Goal: Task Accomplishment & Management: Use online tool/utility

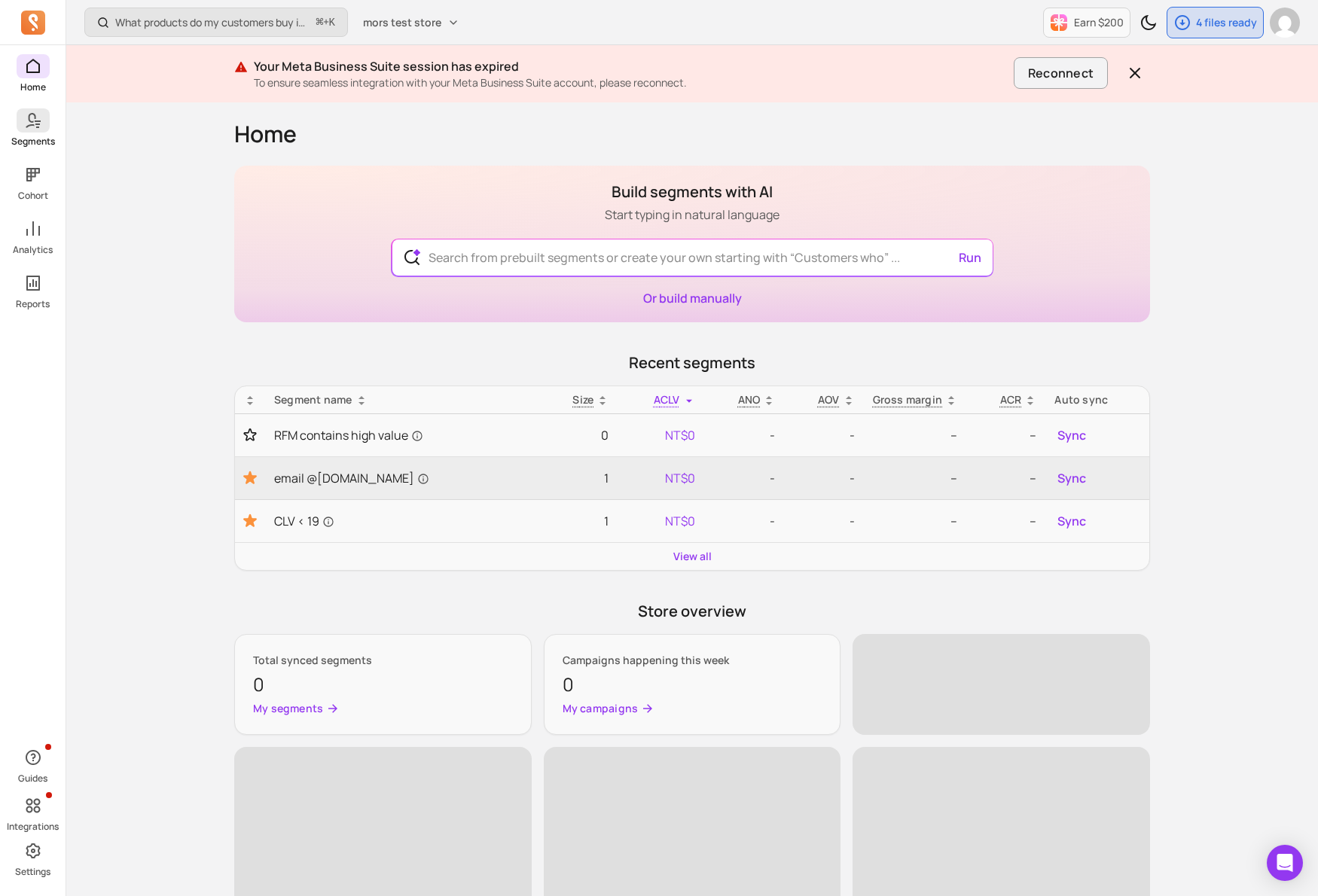
click at [37, 112] on icon at bounding box center [33, 120] width 18 height 18
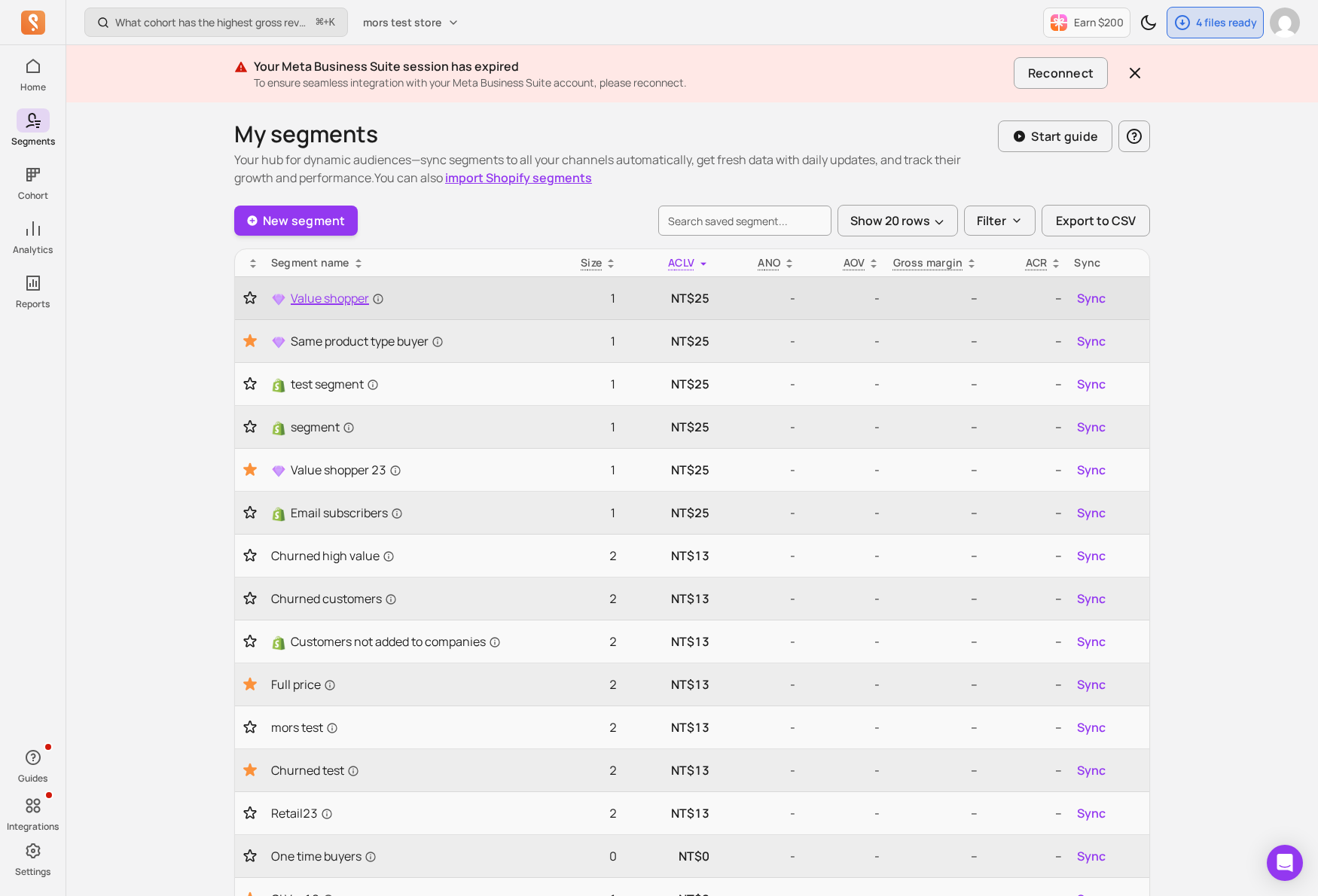
scroll to position [1, 0]
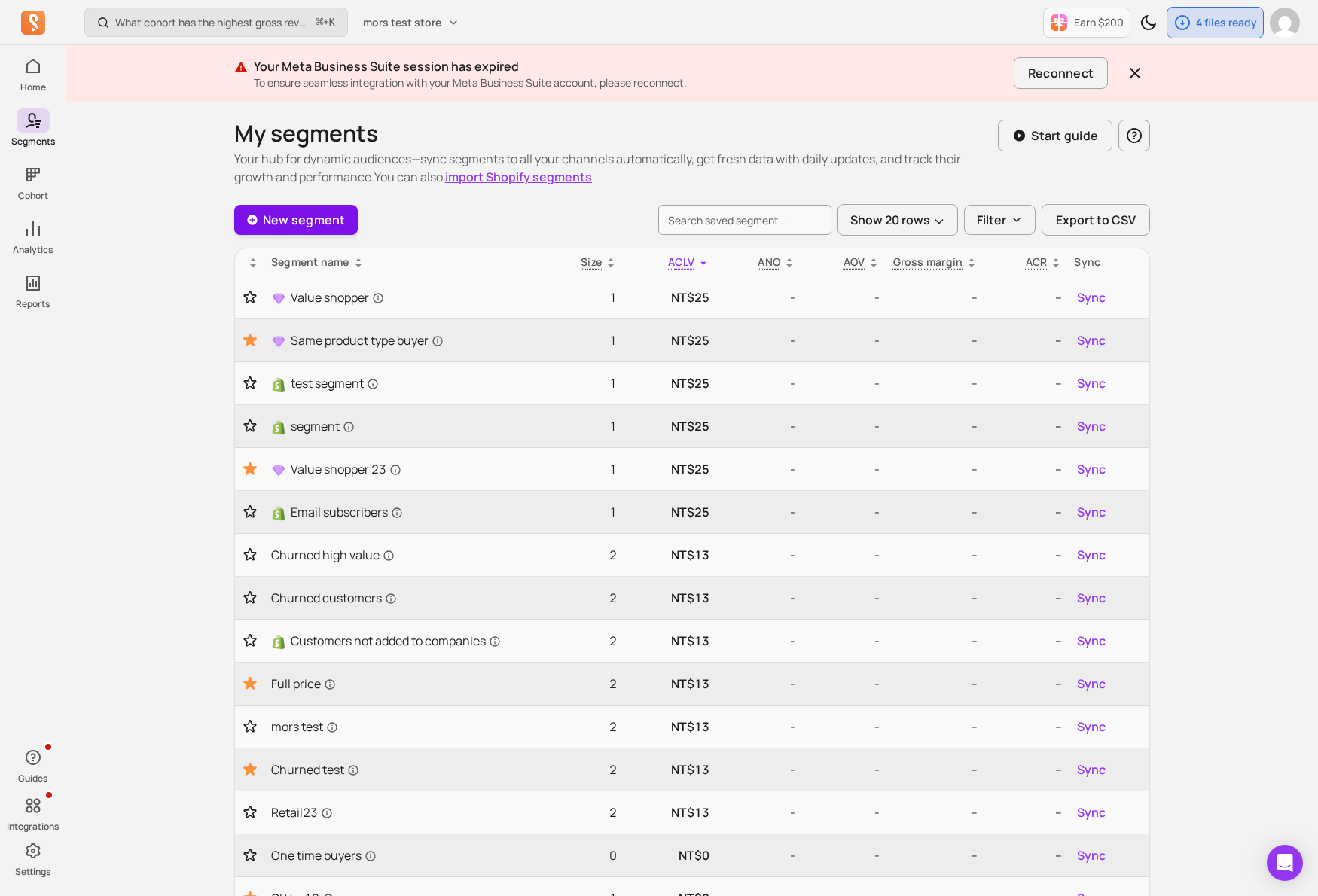
click at [327, 227] on link "New segment" at bounding box center [295, 219] width 123 height 30
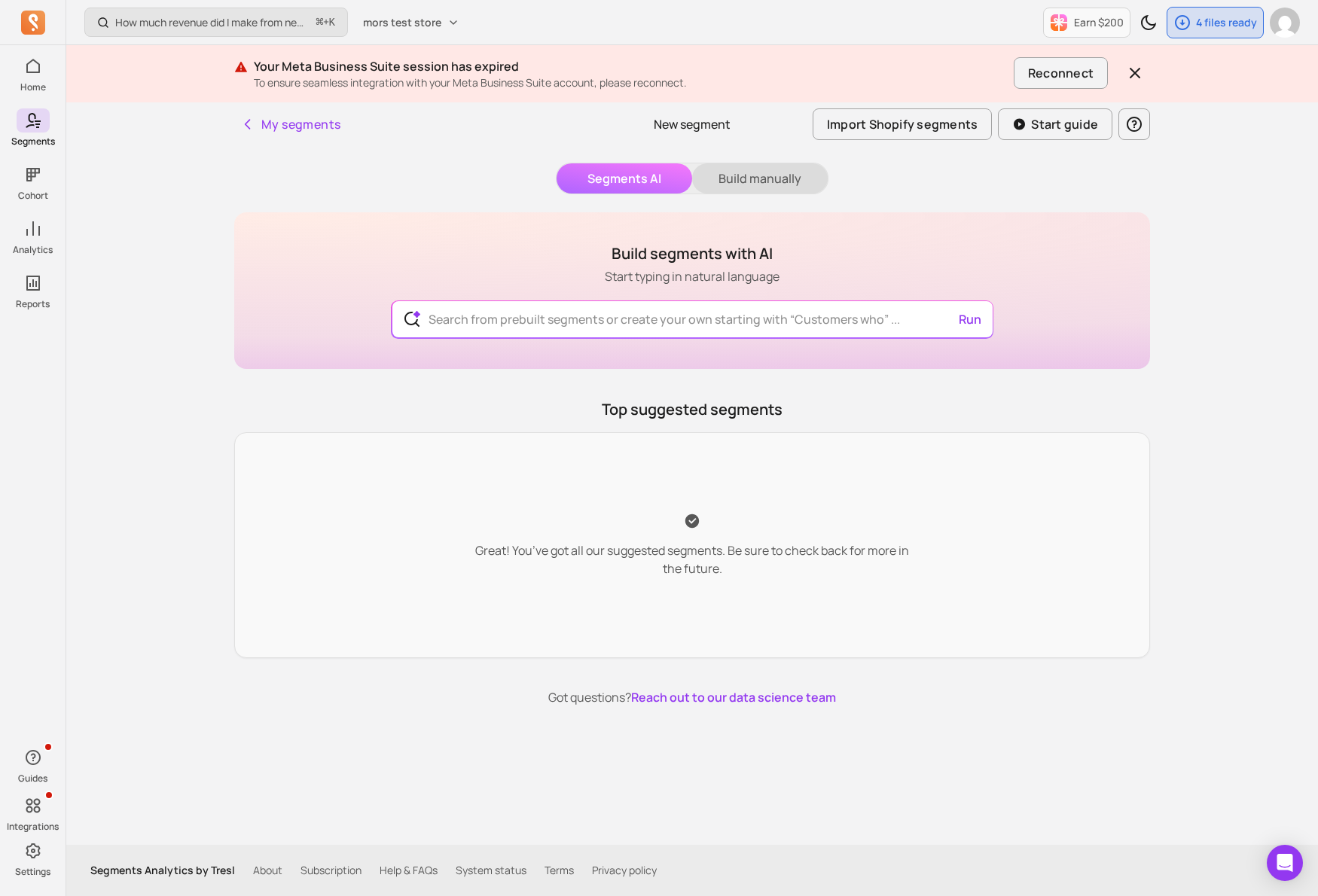
click at [726, 188] on button "Build manually" at bounding box center [759, 178] width 135 height 30
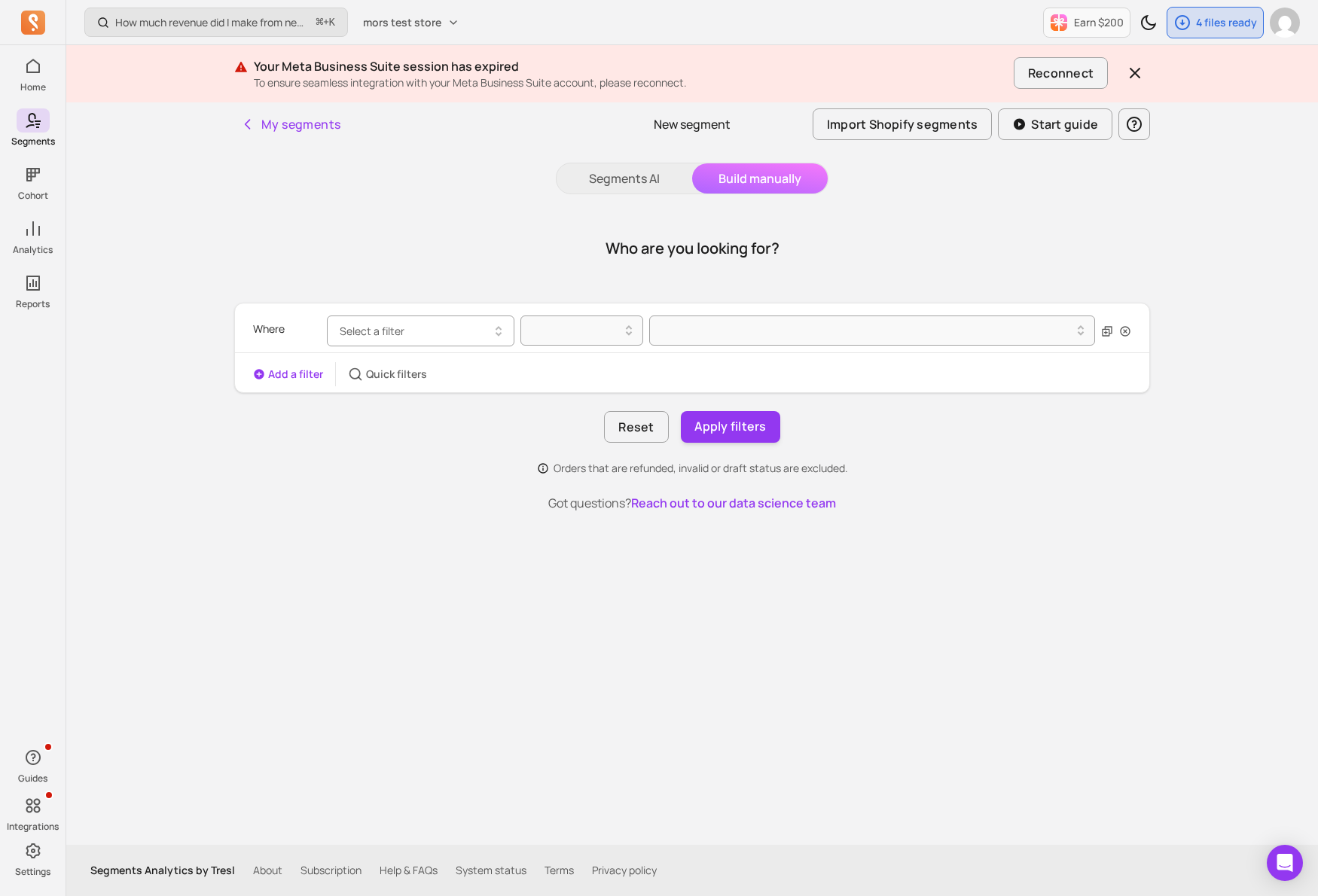
drag, startPoint x: 418, startPoint y: 316, endPoint x: 418, endPoint y: 327, distance: 11.0
click at [418, 316] on button "Select a filter" at bounding box center [421, 331] width 188 height 31
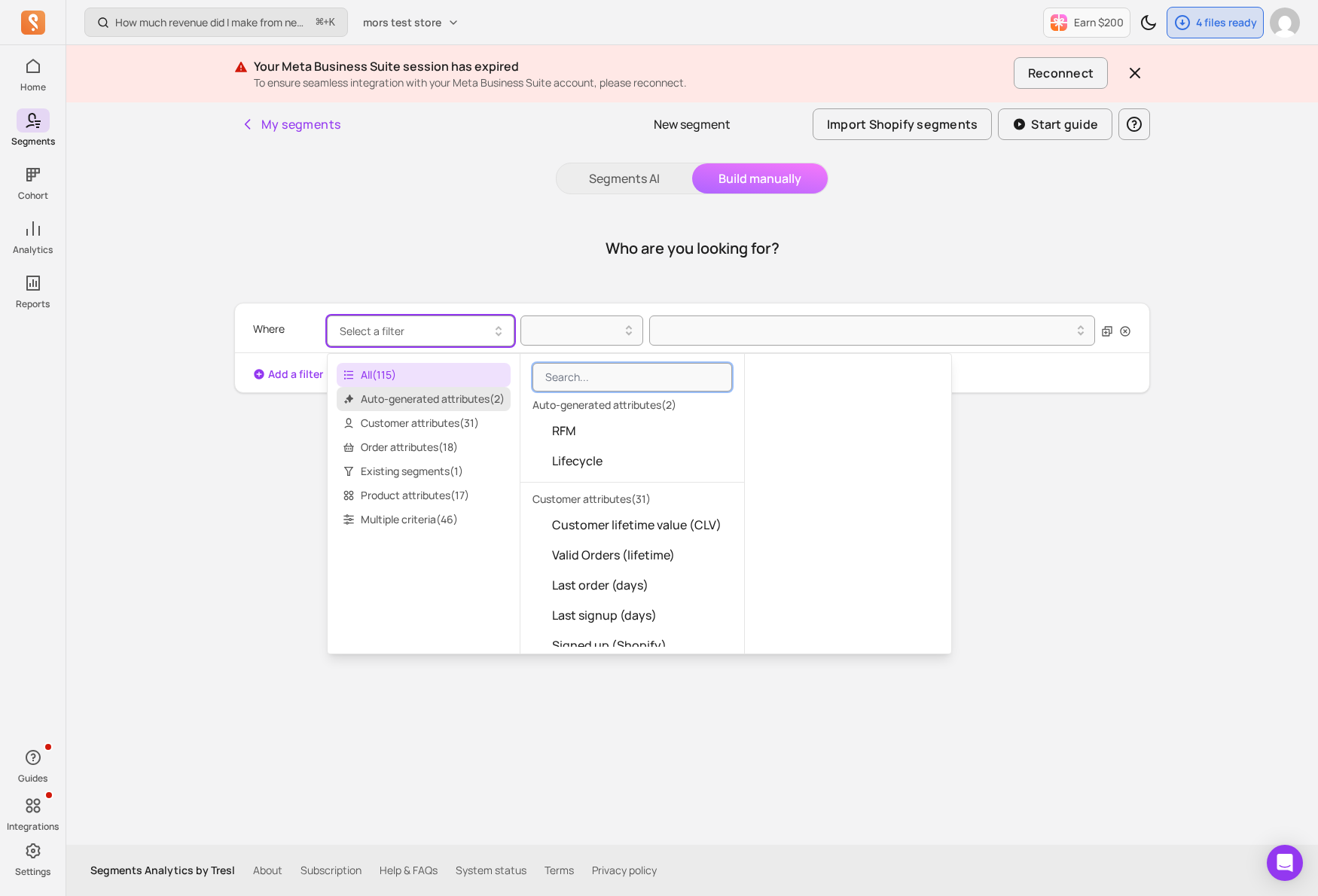
click at [443, 399] on span "Auto-generated attributes ( 2 )" at bounding box center [424, 399] width 174 height 24
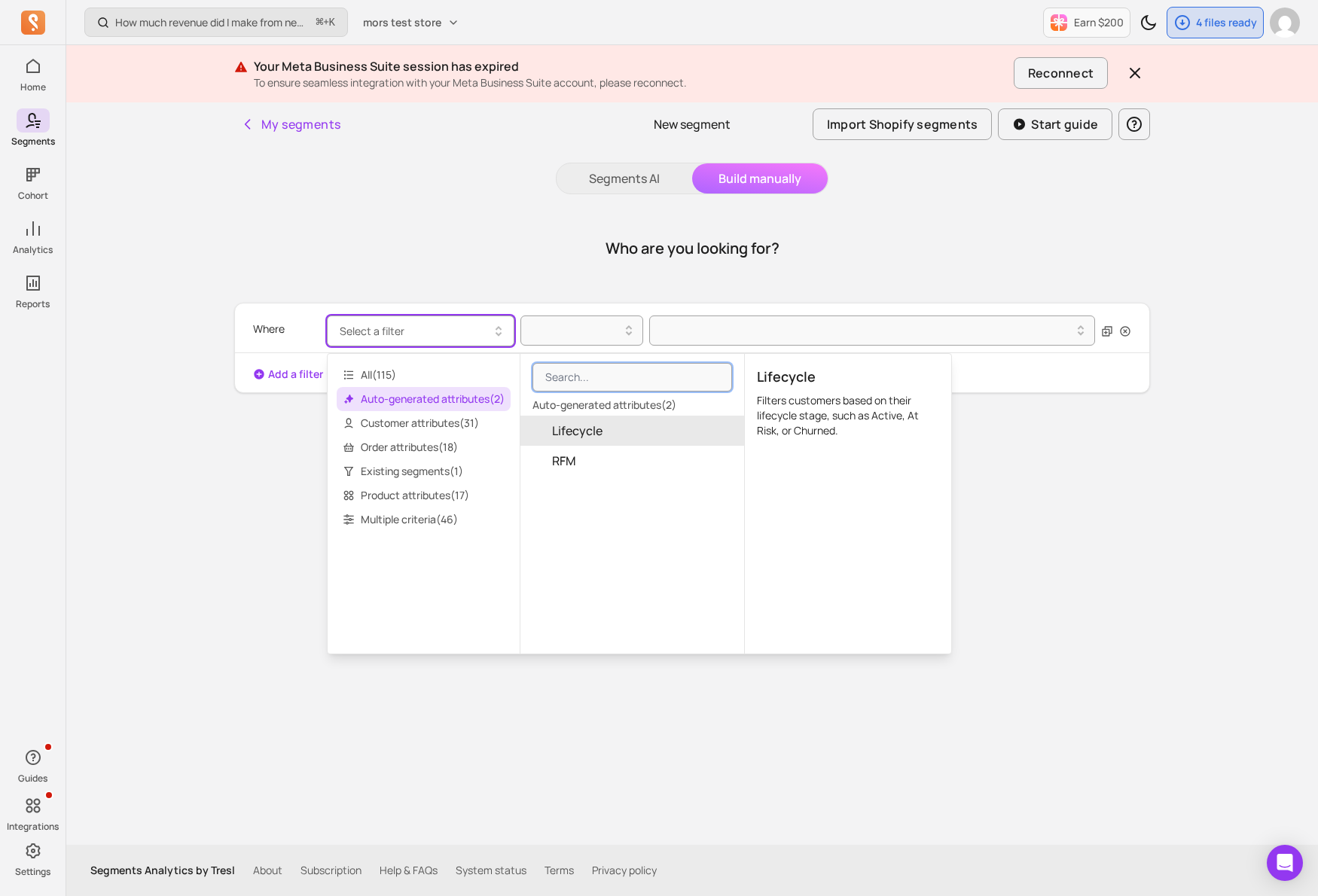
click at [632, 437] on button "Lifecycle" at bounding box center [632, 430] width 224 height 30
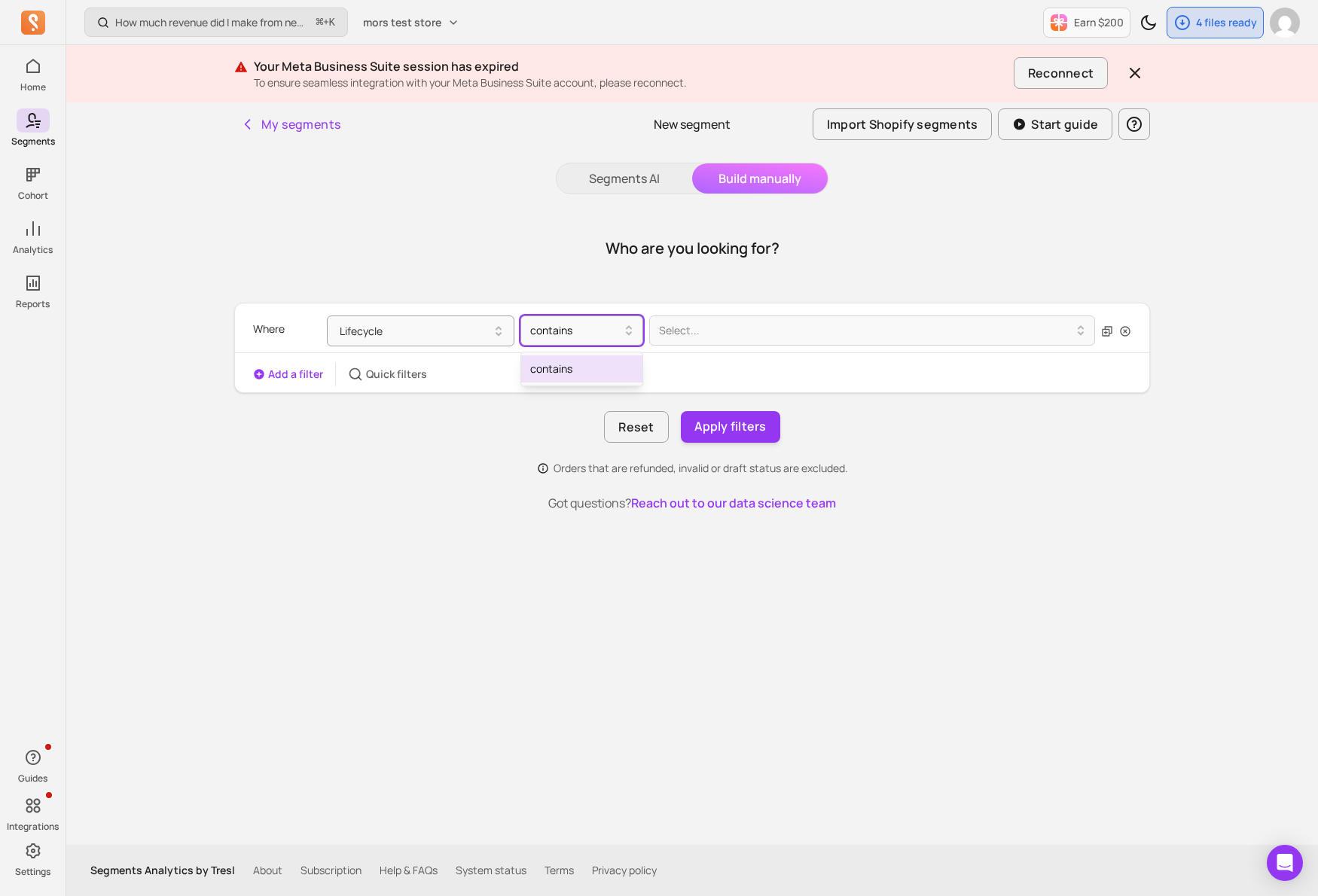
drag, startPoint x: 612, startPoint y: 329, endPoint x: 620, endPoint y: 353, distance: 25.3
click at [612, 329] on div at bounding box center [576, 330] width 91 height 18
click at [621, 361] on div "contains" at bounding box center [581, 368] width 121 height 27
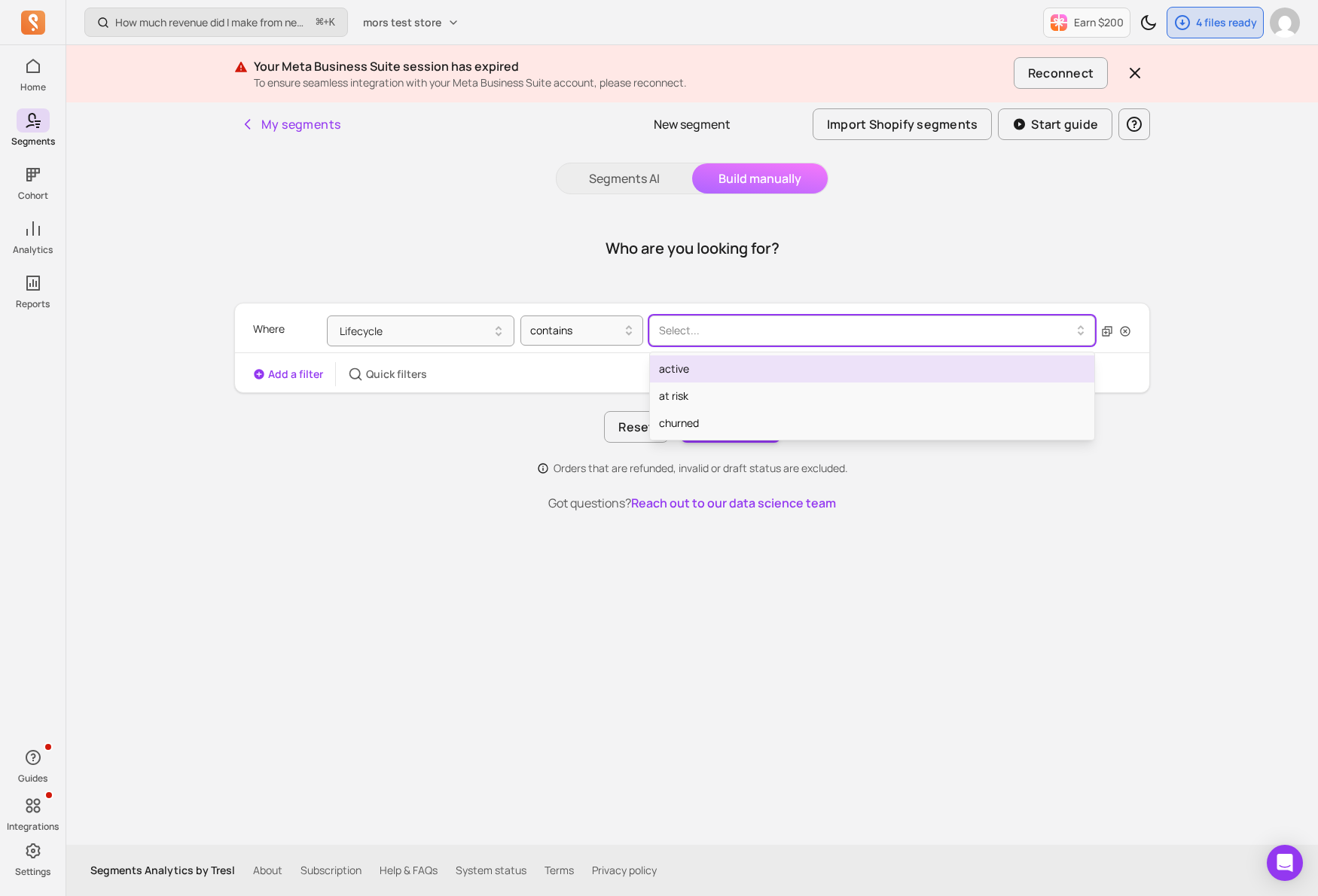
click at [692, 329] on div at bounding box center [865, 330] width 414 height 18
click at [680, 372] on div "active" at bounding box center [872, 368] width 444 height 27
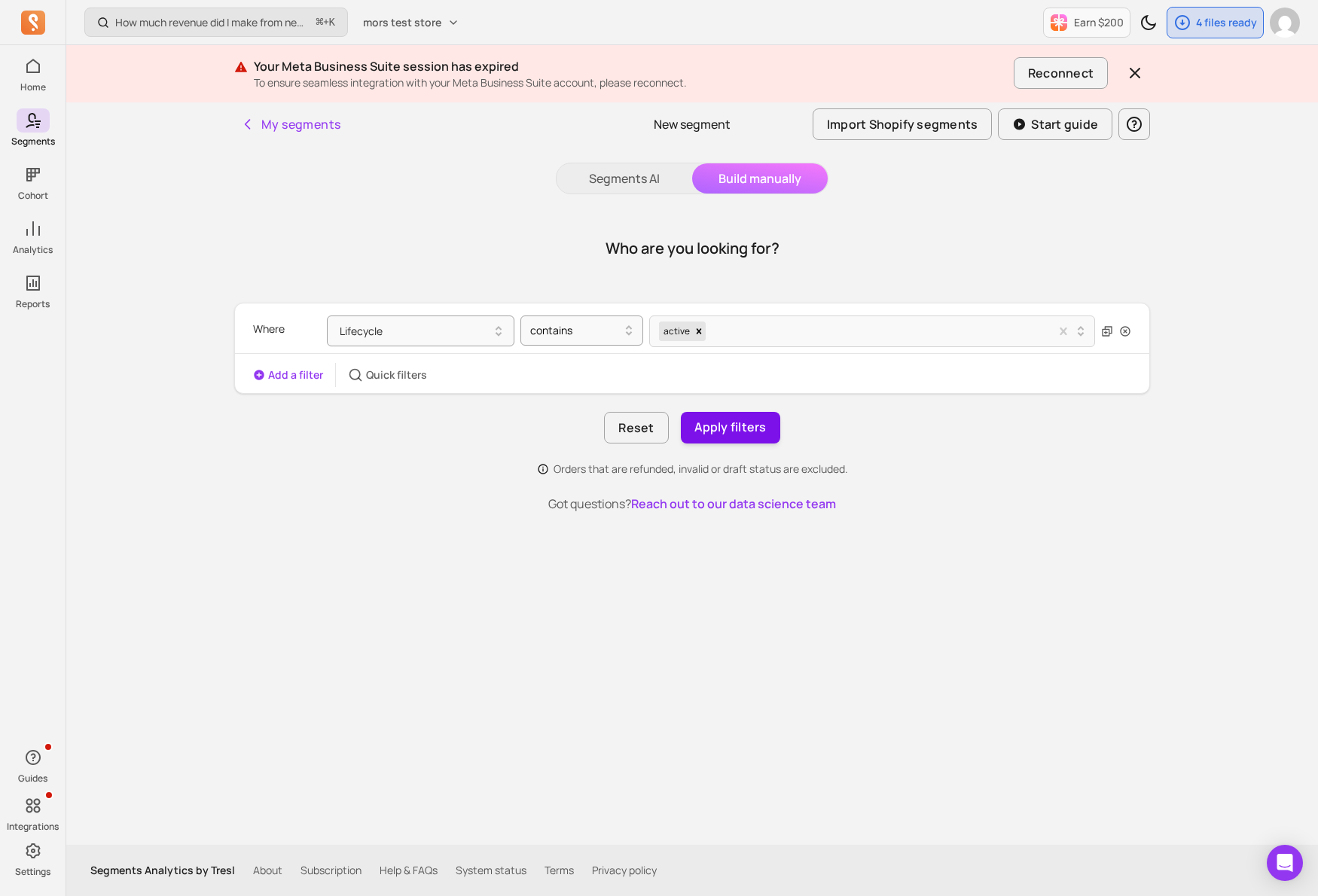
drag, startPoint x: 748, startPoint y: 447, endPoint x: 710, endPoint y: 417, distance: 48.4
click at [723, 429] on div "Where Lifecycle contains active Add a filter Quick filters Reset Apply filters …" at bounding box center [692, 390] width 916 height 174
click at [710, 417] on button "Apply filters" at bounding box center [730, 427] width 99 height 32
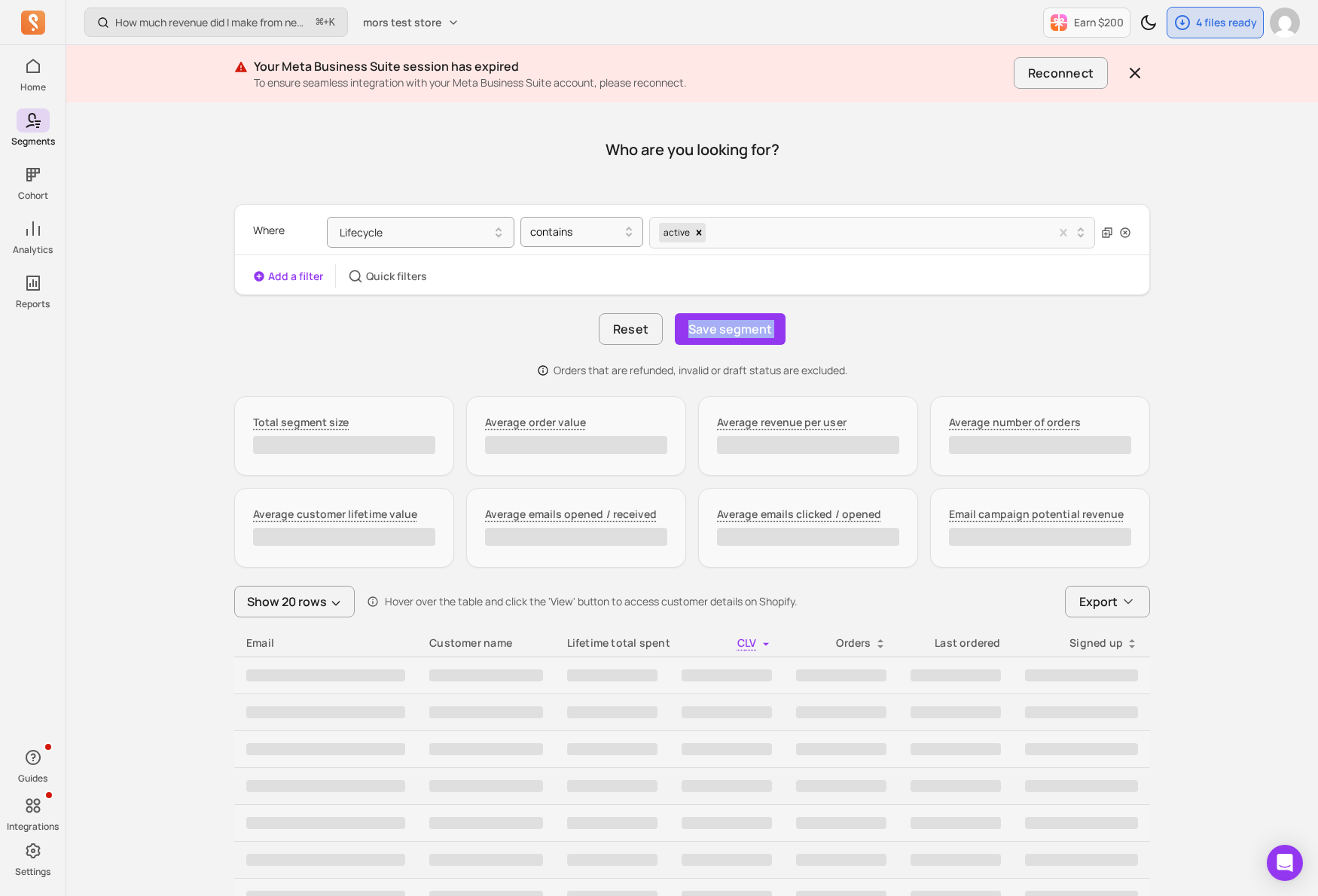
scroll to position [137, 0]
